Goal: Task Accomplishment & Management: Complete application form

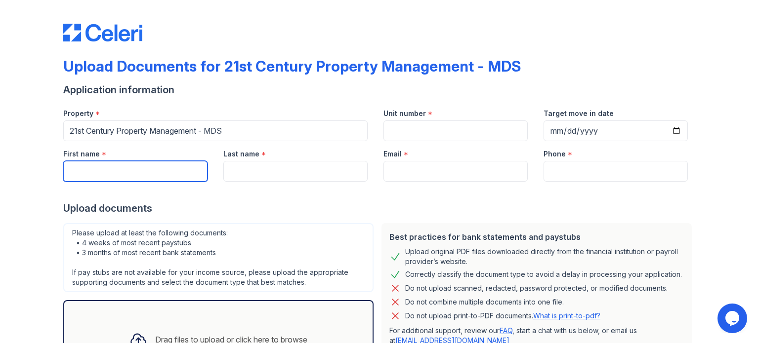
drag, startPoint x: 137, startPoint y: 165, endPoint x: 143, endPoint y: 179, distance: 14.6
click at [137, 165] on input "First name" at bounding box center [135, 171] width 144 height 21
type input "Christina"
type input "Grijalva"
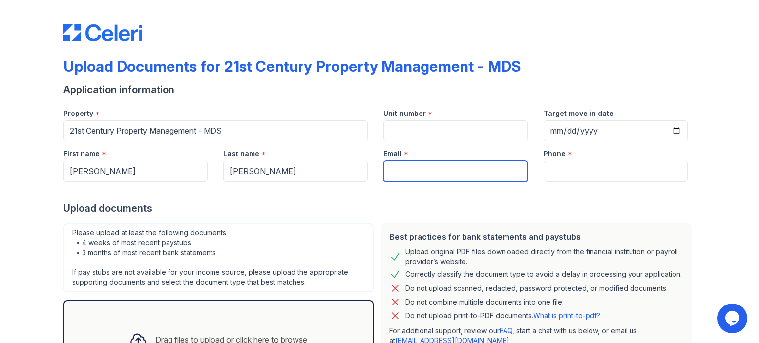
click at [406, 174] on input "Email" at bounding box center [455, 171] width 144 height 21
type input "247christinag@gmail.com"
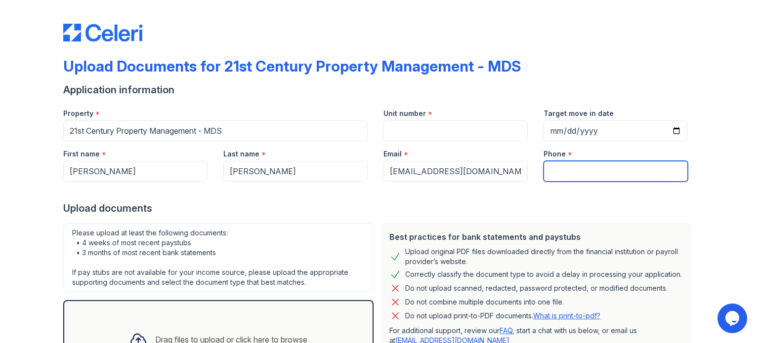
click at [573, 173] on input "Phone" at bounding box center [615, 171] width 144 height 21
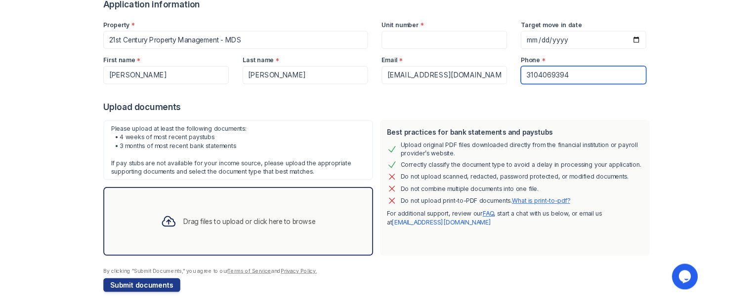
scroll to position [96, 0]
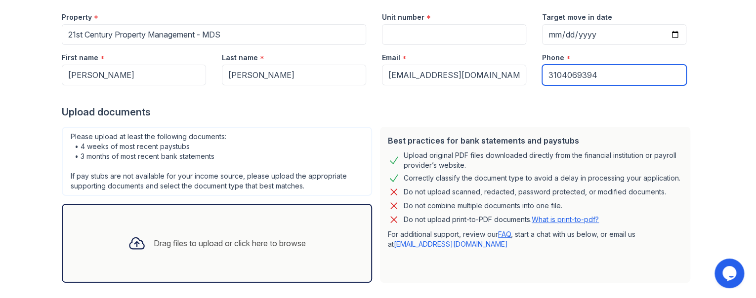
type input "3104069394"
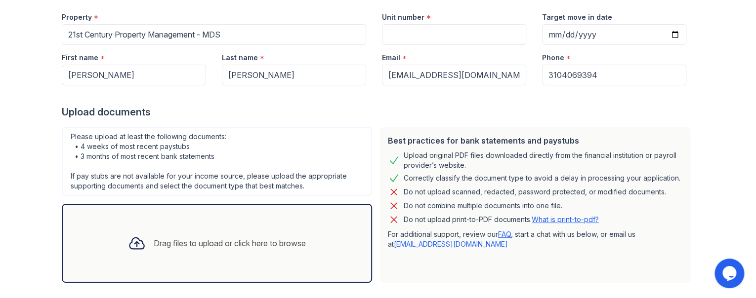
drag, startPoint x: 516, startPoint y: 102, endPoint x: 512, endPoint y: 99, distance: 5.3
click at [516, 102] on div at bounding box center [378, 95] width 632 height 20
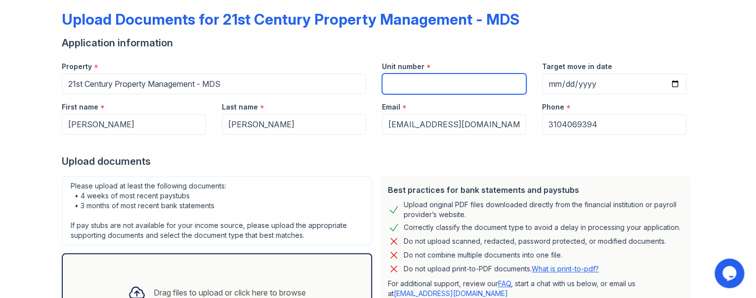
click at [392, 85] on input "Unit number" at bounding box center [454, 84] width 144 height 21
type input "36"
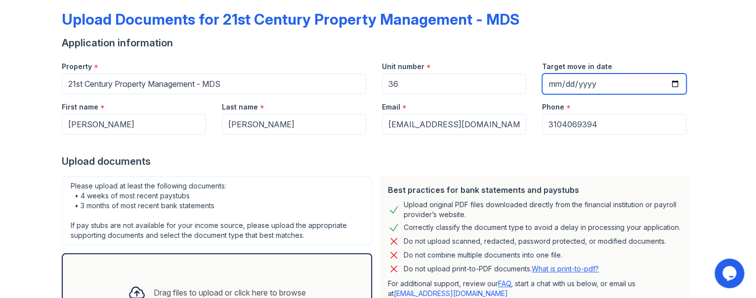
click at [557, 78] on input "Target move in date" at bounding box center [614, 84] width 144 height 21
drag, startPoint x: 672, startPoint y: 83, endPoint x: 667, endPoint y: 84, distance: 5.0
click at [670, 83] on input "Target move in date" at bounding box center [614, 84] width 144 height 21
type input "2025-09-19"
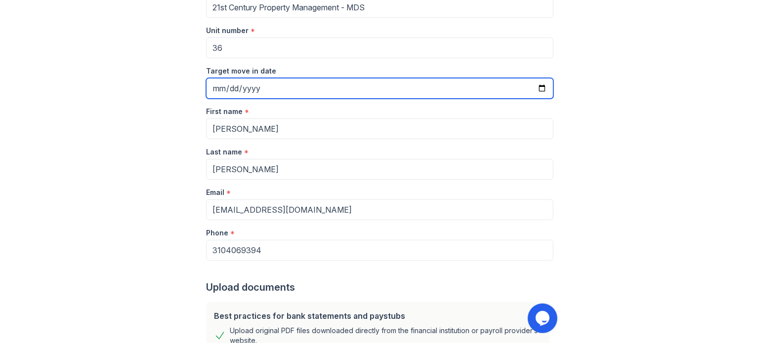
scroll to position [96, 0]
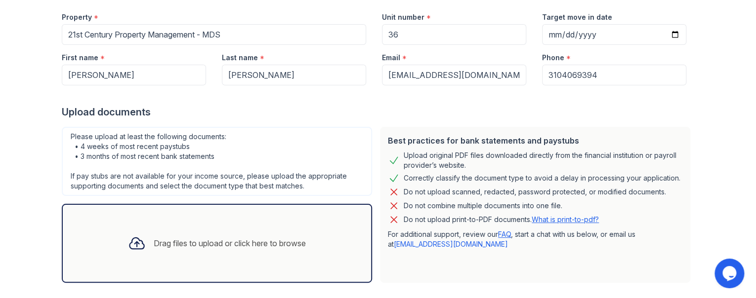
click at [130, 238] on icon at bounding box center [136, 243] width 14 height 11
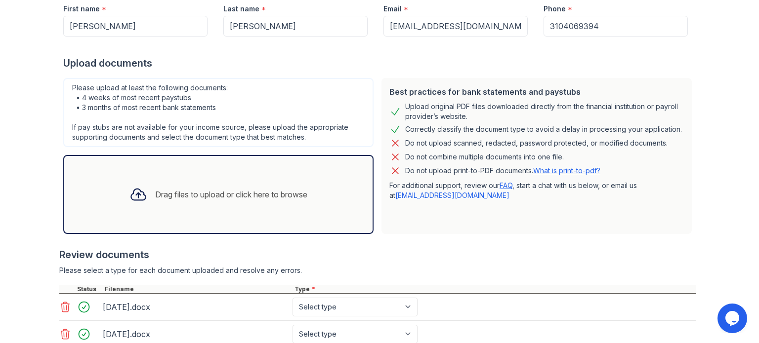
scroll to position [215, 0]
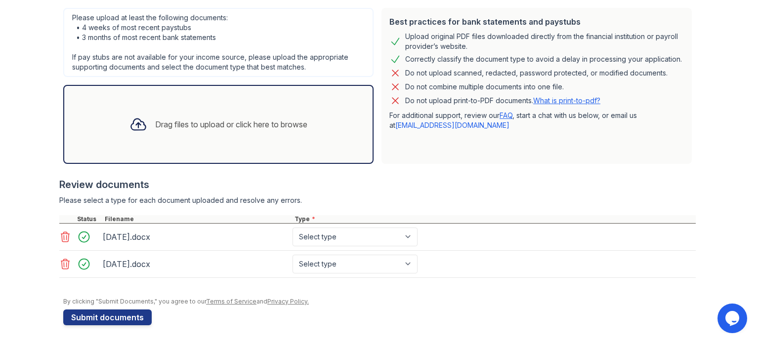
click at [61, 263] on icon at bounding box center [65, 264] width 12 height 12
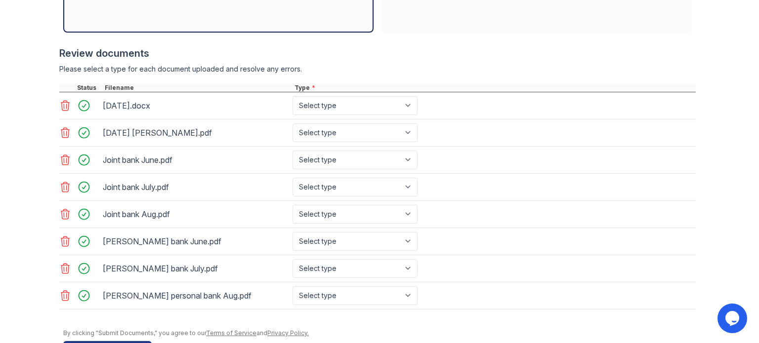
scroll to position [364, 0]
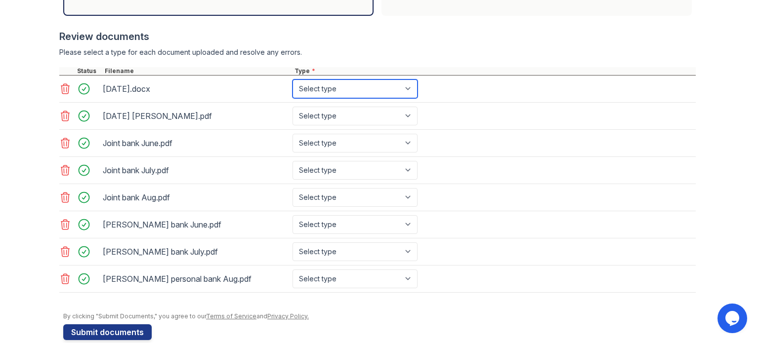
click at [405, 88] on select "Select type Paystub Bank Statement Offer Letter Tax Documents Benefit Award Let…" at bounding box center [354, 89] width 125 height 19
select select "paystub"
click at [292, 80] on select "Select type Paystub Bank Statement Offer Letter Tax Documents Benefit Award Let…" at bounding box center [354, 89] width 125 height 19
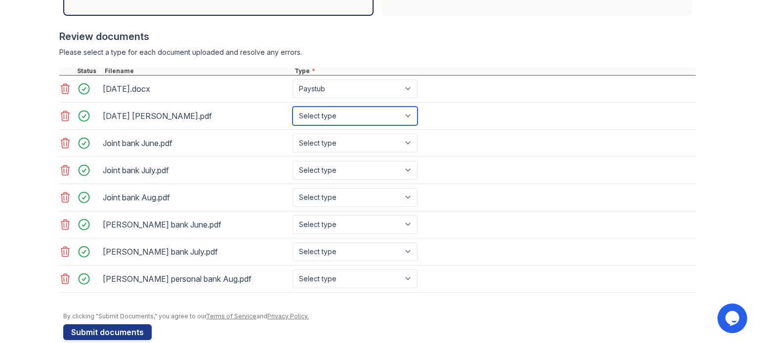
click at [407, 112] on select "Select type Paystub Bank Statement Offer Letter Tax Documents Benefit Award Let…" at bounding box center [354, 116] width 125 height 19
select select "paystub"
click at [292, 107] on select "Select type Paystub Bank Statement Offer Letter Tax Documents Benefit Award Let…" at bounding box center [354, 116] width 125 height 19
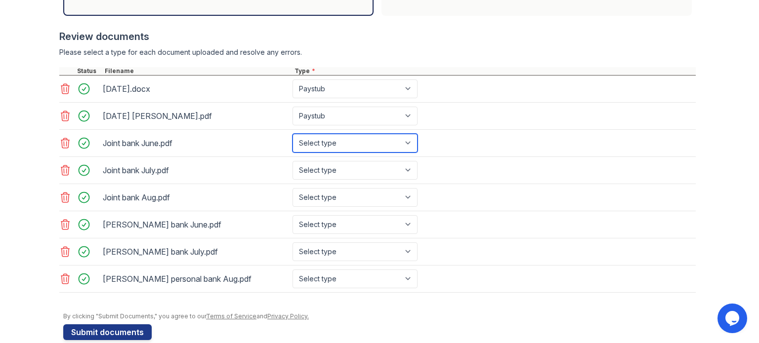
click at [403, 144] on select "Select type Paystub Bank Statement Offer Letter Tax Documents Benefit Award Let…" at bounding box center [354, 143] width 125 height 19
select select "bank_statement"
click at [292, 134] on select "Select type Paystub Bank Statement Offer Letter Tax Documents Benefit Award Let…" at bounding box center [354, 143] width 125 height 19
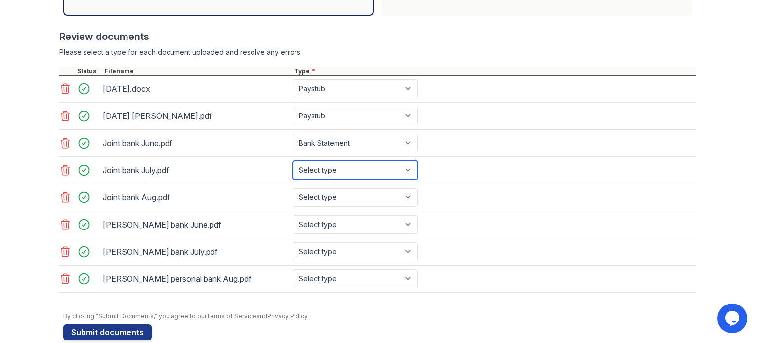
click at [387, 171] on select "Select type Paystub Bank Statement Offer Letter Tax Documents Benefit Award Let…" at bounding box center [354, 170] width 125 height 19
select select "bank_statement"
click at [292, 161] on select "Select type Paystub Bank Statement Offer Letter Tax Documents Benefit Award Let…" at bounding box center [354, 170] width 125 height 19
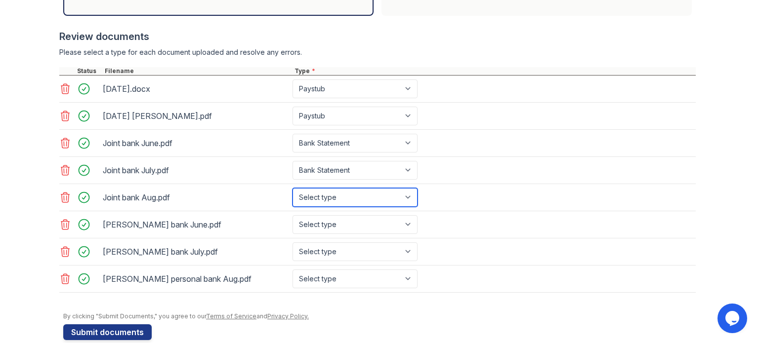
click at [373, 191] on select "Select type Paystub Bank Statement Offer Letter Tax Documents Benefit Award Let…" at bounding box center [354, 197] width 125 height 19
select select "bank_statement"
click at [292, 188] on select "Select type Paystub Bank Statement Offer Letter Tax Documents Benefit Award Let…" at bounding box center [354, 197] width 125 height 19
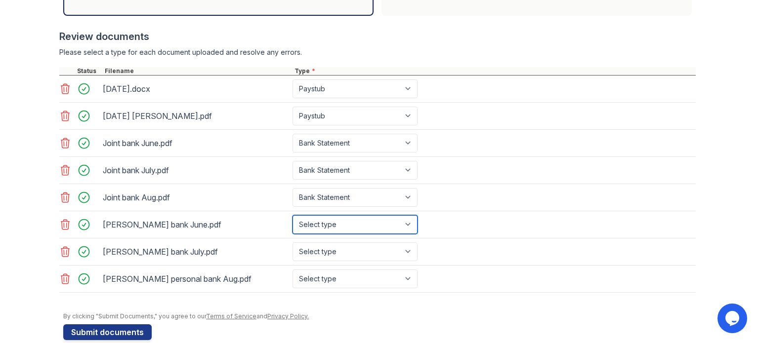
click at [362, 220] on select "Select type Paystub Bank Statement Offer Letter Tax Documents Benefit Award Let…" at bounding box center [354, 224] width 125 height 19
select select "bank_statement"
click at [292, 215] on select "Select type Paystub Bank Statement Offer Letter Tax Documents Benefit Award Let…" at bounding box center [354, 224] width 125 height 19
click at [375, 239] on div "Christina bank July.pdf Select type Paystub Bank Statement Offer Letter Tax Doc…" at bounding box center [377, 252] width 636 height 27
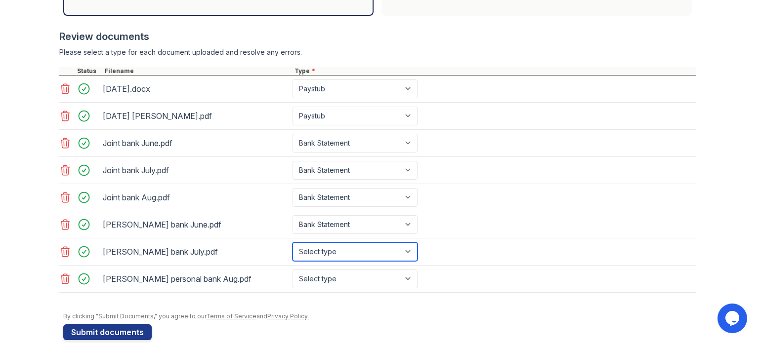
click at [375, 244] on select "Select type Paystub Bank Statement Offer Letter Tax Documents Benefit Award Let…" at bounding box center [354, 252] width 125 height 19
select select "bank_statement"
click at [292, 243] on select "Select type Paystub Bank Statement Offer Letter Tax Documents Benefit Award Let…" at bounding box center [354, 252] width 125 height 19
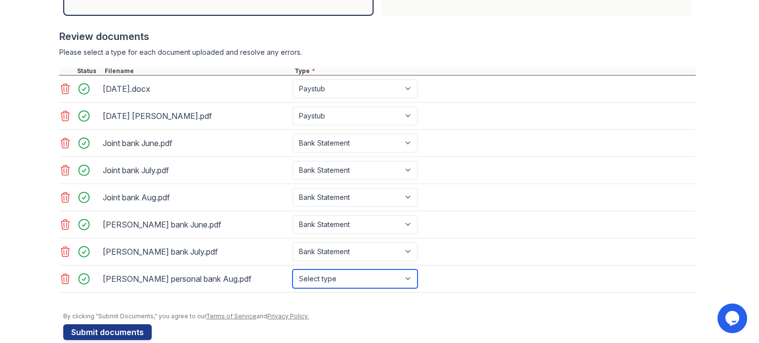
click at [348, 273] on select "Select type Paystub Bank Statement Offer Letter Tax Documents Benefit Award Let…" at bounding box center [354, 279] width 125 height 19
select select "bank_statement"
click at [292, 270] on select "Select type Paystub Bank Statement Offer Letter Tax Documents Benefit Award Let…" at bounding box center [354, 279] width 125 height 19
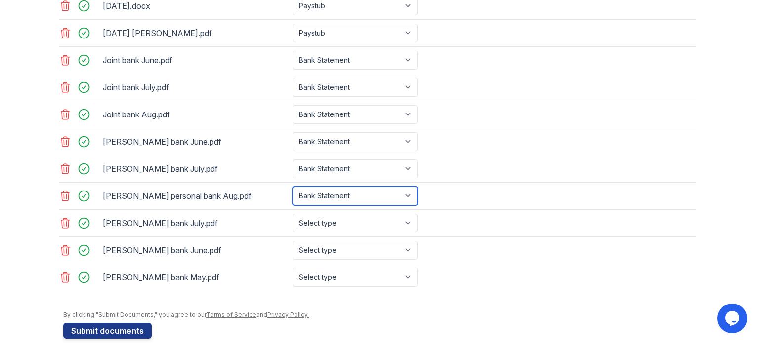
scroll to position [457, 0]
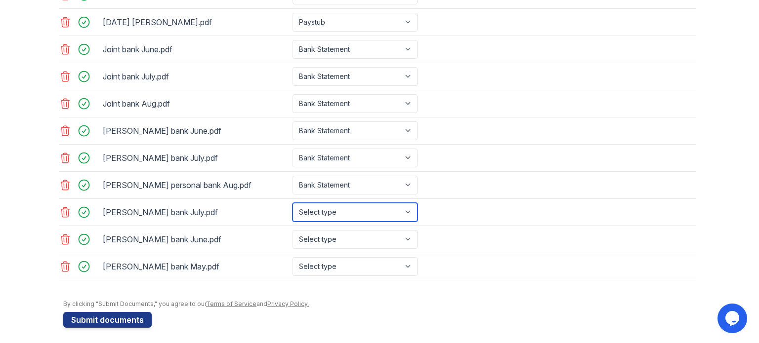
click at [408, 207] on select "Select type Paystub Bank Statement Offer Letter Tax Documents Benefit Award Let…" at bounding box center [354, 212] width 125 height 19
select select "bank_statement"
click at [292, 203] on select "Select type Paystub Bank Statement Offer Letter Tax Documents Benefit Award Let…" at bounding box center [354, 212] width 125 height 19
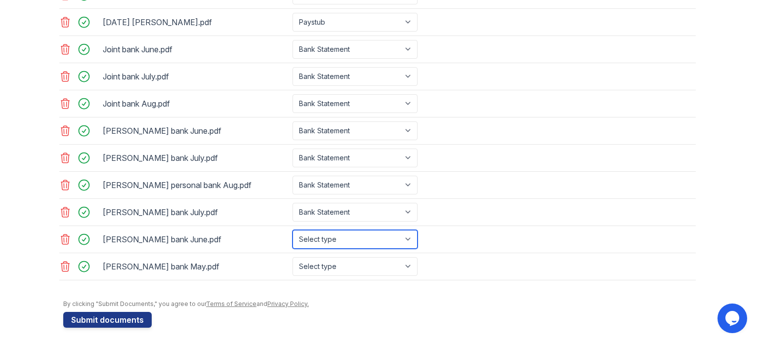
click at [341, 233] on select "Select type Paystub Bank Statement Offer Letter Tax Documents Benefit Award Let…" at bounding box center [354, 239] width 125 height 19
select select "bank_statement"
click at [292, 230] on select "Select type Paystub Bank Statement Offer Letter Tax Documents Benefit Award Let…" at bounding box center [354, 239] width 125 height 19
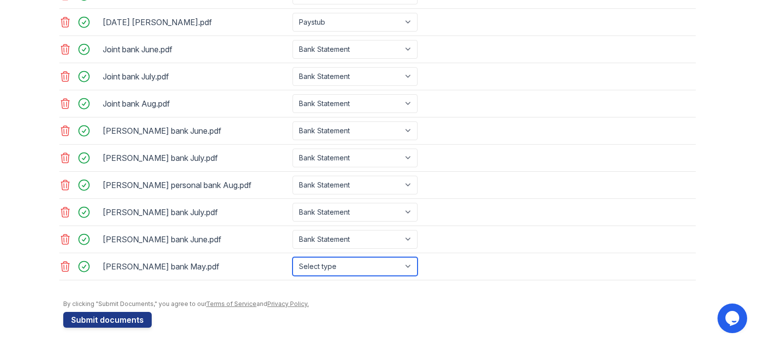
click at [326, 263] on select "Select type Paystub Bank Statement Offer Letter Tax Documents Benefit Award Let…" at bounding box center [354, 266] width 125 height 19
select select "bank_statement"
click at [292, 257] on select "Select type Paystub Bank Statement Offer Letter Tax Documents Benefit Award Let…" at bounding box center [354, 266] width 125 height 19
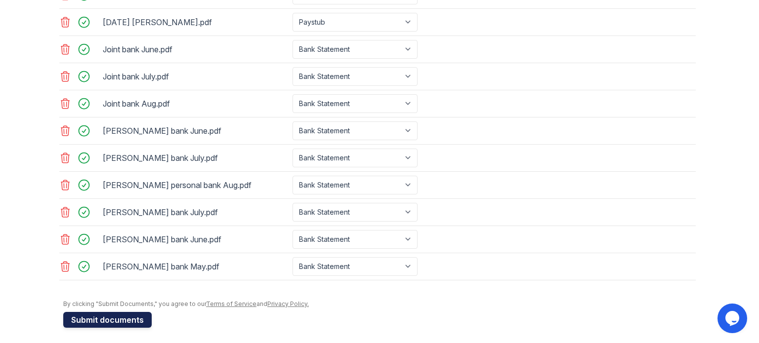
click at [87, 316] on button "Submit documents" at bounding box center [107, 320] width 88 height 16
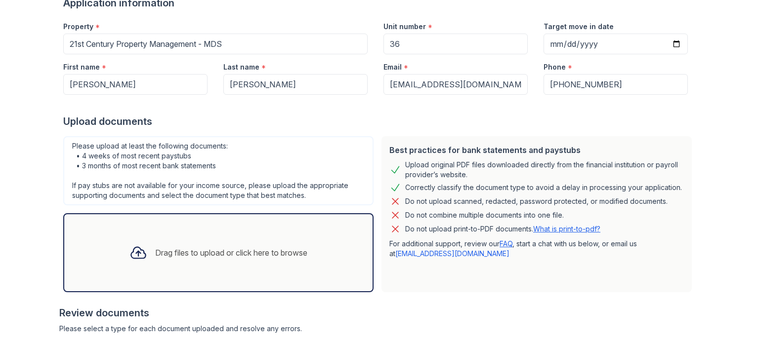
scroll to position [247, 0]
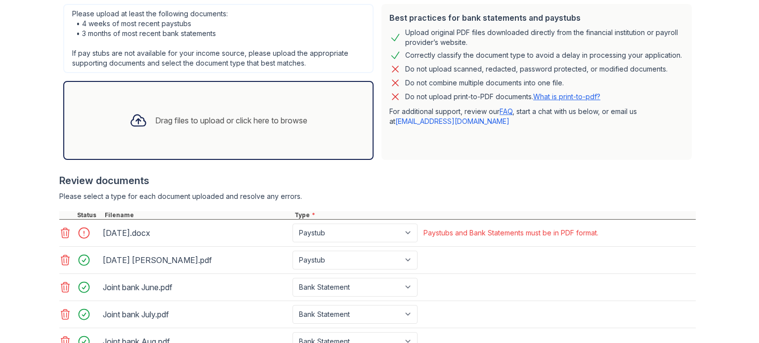
click at [59, 232] on icon at bounding box center [65, 233] width 12 height 12
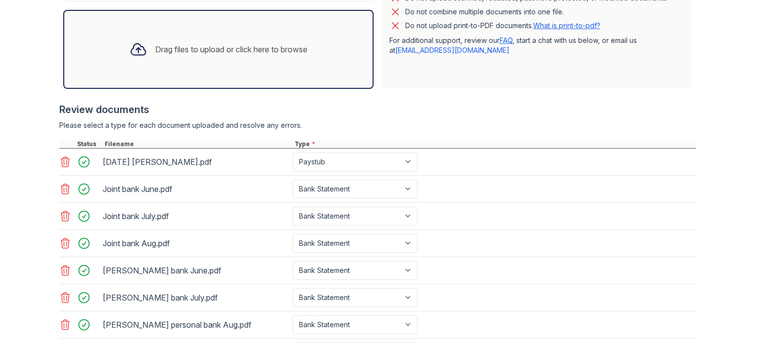
scroll to position [485, 0]
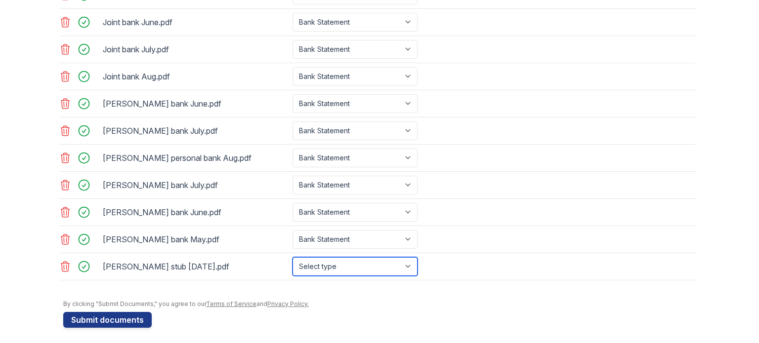
drag, startPoint x: 411, startPoint y: 264, endPoint x: 403, endPoint y: 264, distance: 8.4
click at [411, 264] on select "Select type Paystub Bank Statement Offer Letter Tax Documents Benefit Award Let…" at bounding box center [354, 266] width 125 height 19
select select "paystub"
click at [292, 257] on select "Select type Paystub Bank Statement Offer Letter Tax Documents Benefit Award Let…" at bounding box center [354, 266] width 125 height 19
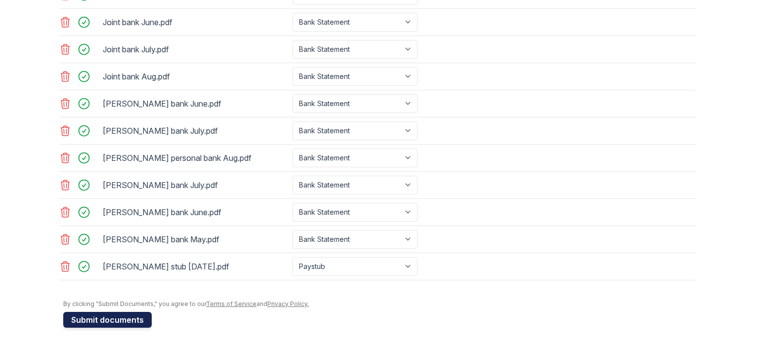
click at [106, 314] on button "Submit documents" at bounding box center [107, 320] width 88 height 16
